Goal: Task Accomplishment & Management: Complete application form

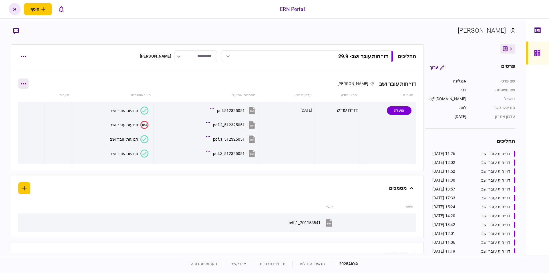
click at [27, 84] on button "button" at bounding box center [23, 83] width 10 height 10
click at [107, 78] on div at bounding box center [274, 136] width 549 height 273
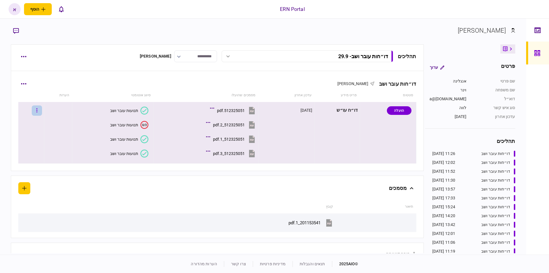
click at [42, 110] on button "button" at bounding box center [37, 110] width 10 height 10
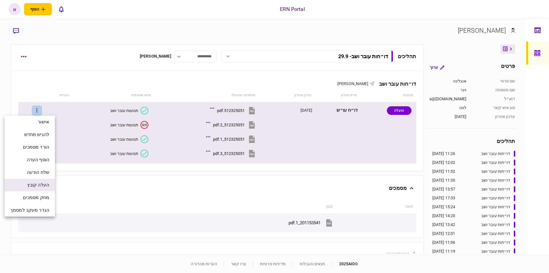
click at [43, 185] on span "העלה קובץ" at bounding box center [38, 184] width 22 height 7
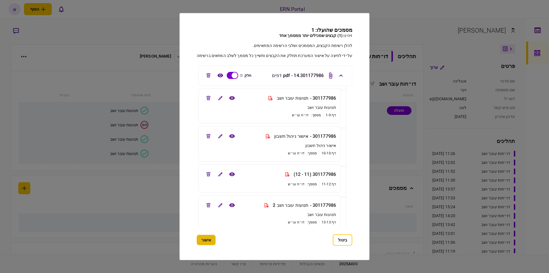
click at [207, 239] on button "אישור" at bounding box center [206, 240] width 19 height 10
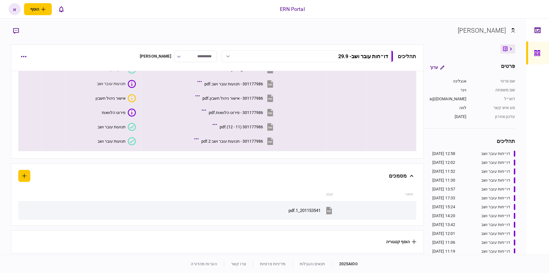
scroll to position [28, 0]
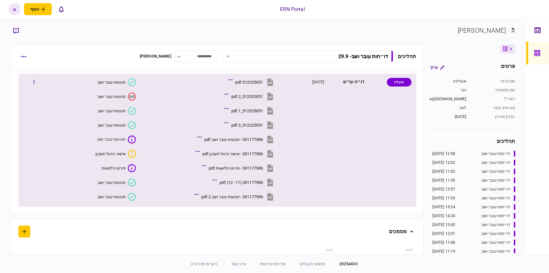
click at [132, 182] on icon at bounding box center [132, 181] width 4 height 3
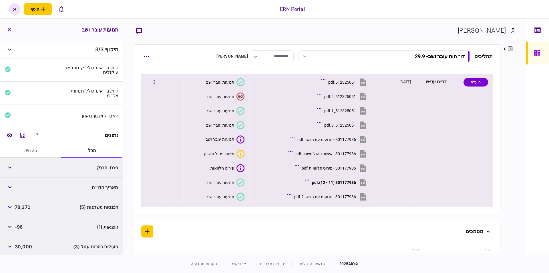
click at [240, 196] on icon at bounding box center [241, 196] width 8 height 8
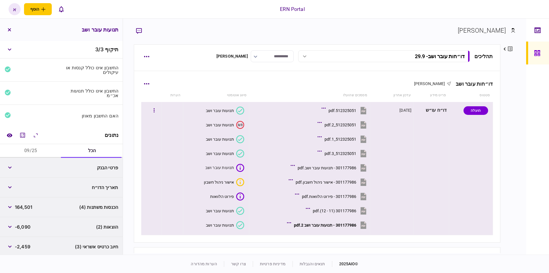
click at [240, 196] on icon at bounding box center [240, 196] width 1 height 4
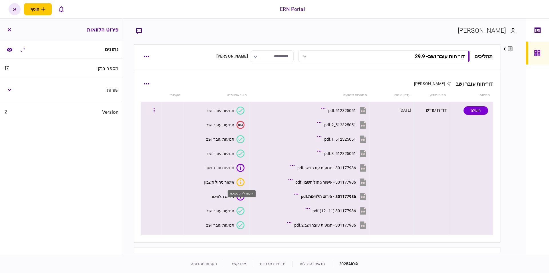
click at [242, 184] on icon "איכות לא מספקת" at bounding box center [241, 182] width 8 height 8
click at [242, 210] on icon at bounding box center [241, 210] width 4 height 3
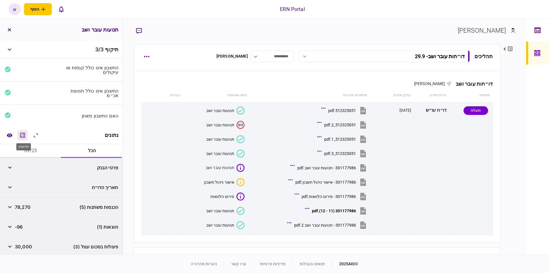
click at [25, 136] on icon "מחשבון" at bounding box center [22, 134] width 5 height 5
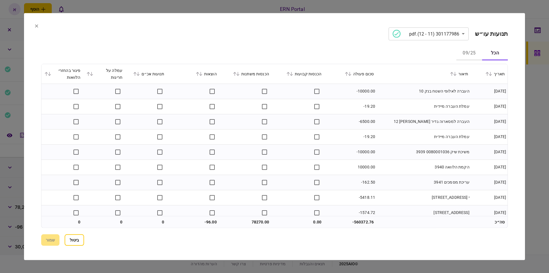
click at [33, 28] on section "**********" at bounding box center [274, 136] width 501 height 247
click at [33, 27] on section "**********" at bounding box center [274, 136] width 501 height 247
click at [35, 27] on icon at bounding box center [36, 25] width 3 height 3
